Goal: Task Accomplishment & Management: Manage account settings

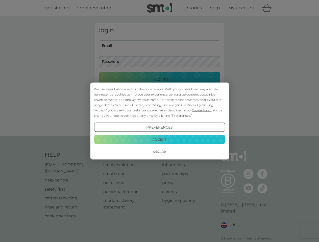
click at [202, 110] on span "Cookie Policy" at bounding box center [201, 110] width 19 height 4
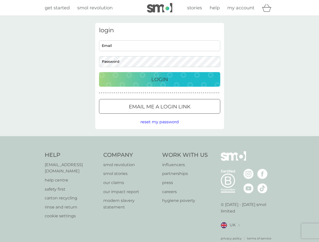
click at [180, 116] on div "login Email Password Login ● ● ● ● ● ● ● ● ● ● ● ● ● ● ● ● ● ● ● ● ● ● ● ● ● ● …" at bounding box center [159, 76] width 129 height 106
click at [159, 127] on div "login Email Password Login ● ● ● ● ● ● ● ● ● ● ● ● ● ● ● ● ● ● ● ● ● ● ● ● ● ● …" at bounding box center [159, 76] width 129 height 106
click at [159, 151] on div "Help [EMAIL_ADDRESS][DOMAIN_NAME] help centre safety first carton recycling rin…" at bounding box center [160, 196] width 230 height 90
click at [159, 139] on div "Help [EMAIL_ADDRESS][DOMAIN_NAME] help centre safety first carton recycling rin…" at bounding box center [159, 196] width 319 height 120
